Goal: Browse casually

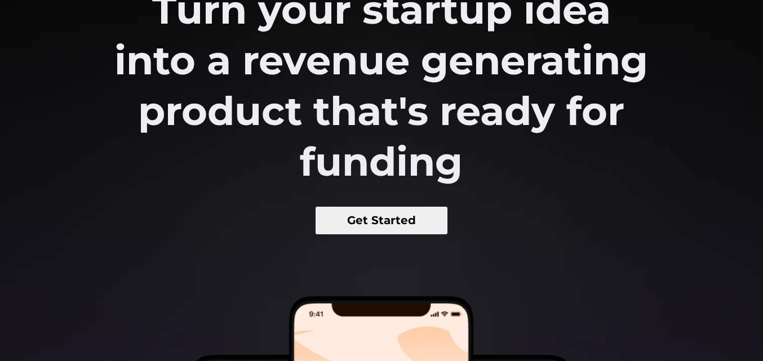
scroll to position [5748, 0]
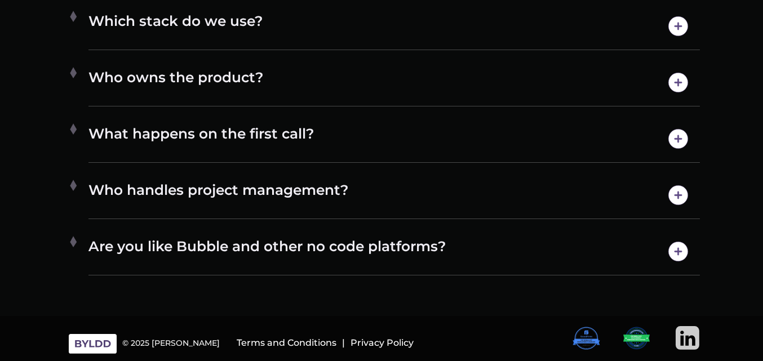
click at [684, 337] on img at bounding box center [687, 338] width 24 height 24
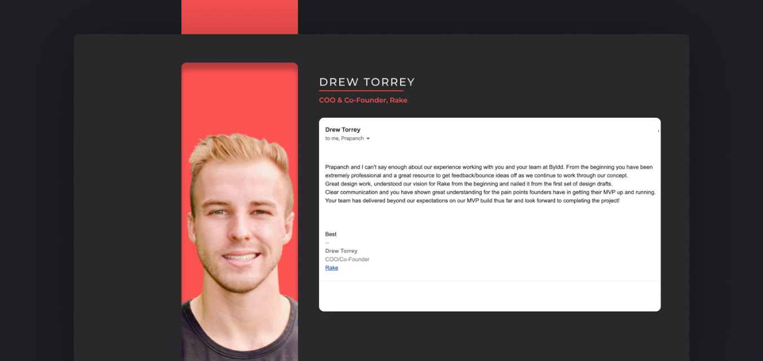
scroll to position [1515, 0]
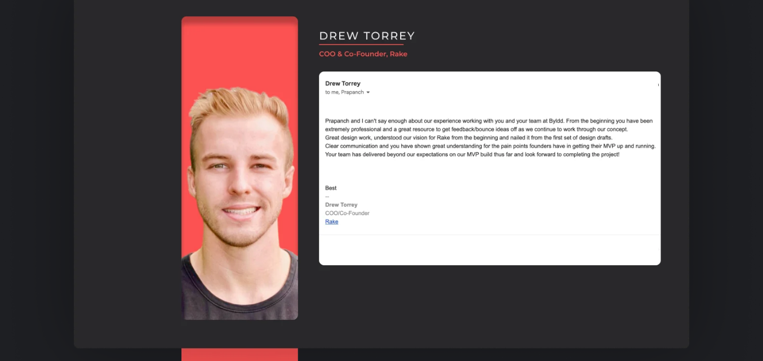
scroll to position [1571, 0]
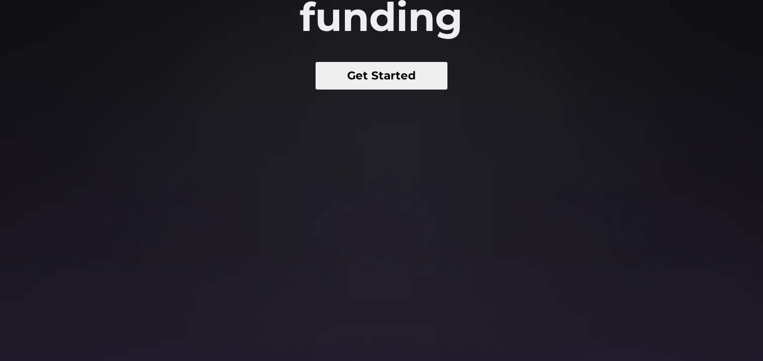
scroll to position [338, 0]
